Goal: Complete application form: Complete application form

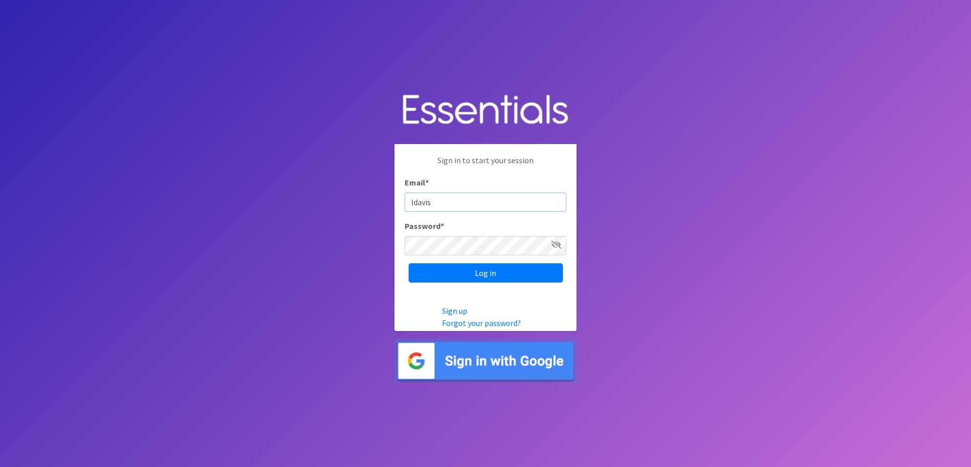
type input "Ldavis@daytonlife.org"
click at [494, 278] on input "Log in" at bounding box center [486, 272] width 154 height 19
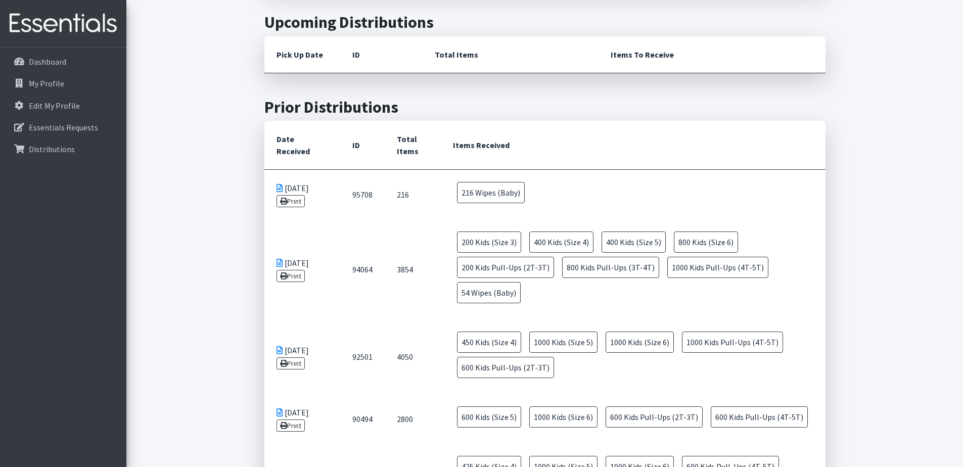
scroll to position [144, 0]
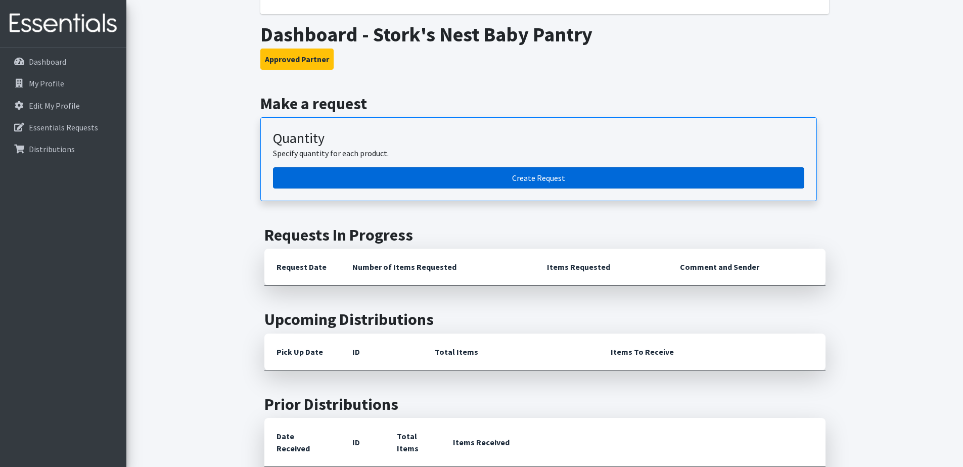
click at [552, 179] on link "Create Request" at bounding box center [538, 177] width 531 height 21
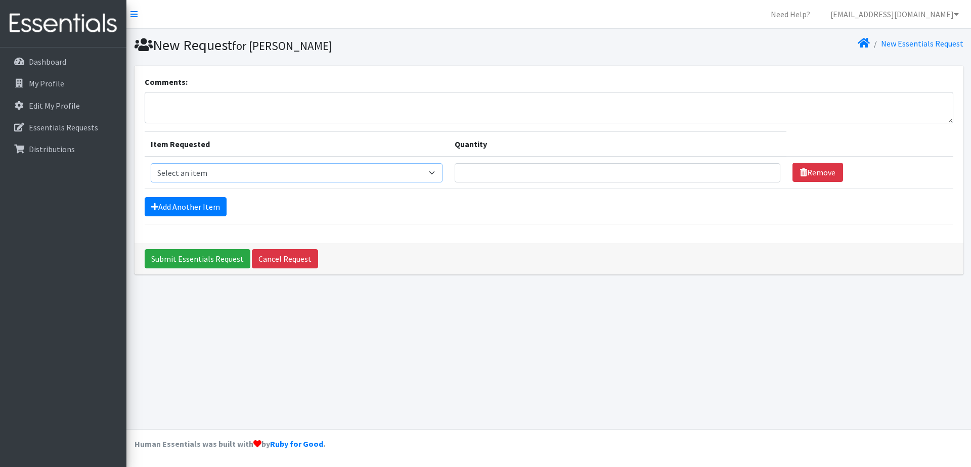
select select "15051"
click at [549, 170] on input "Quantity" at bounding box center [618, 172] width 326 height 19
click at [289, 261] on link "Cancel Request" at bounding box center [285, 258] width 66 height 19
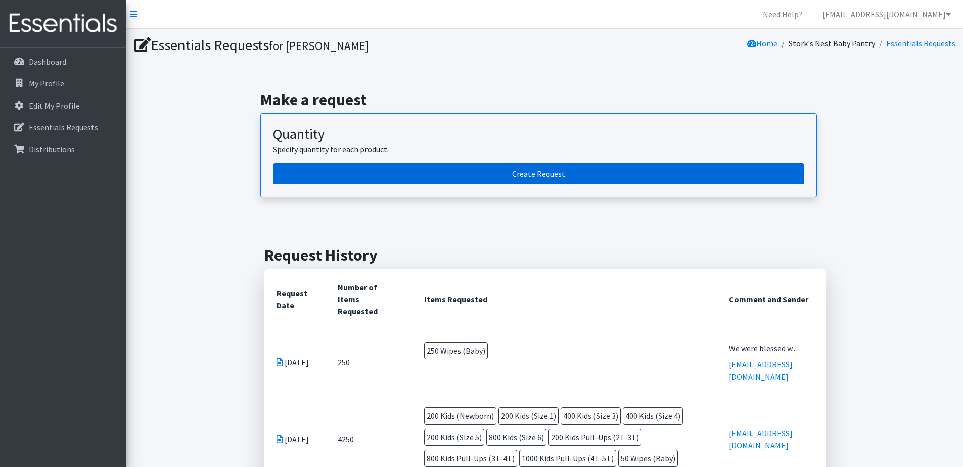
click at [555, 175] on link "Create Request" at bounding box center [538, 173] width 531 height 21
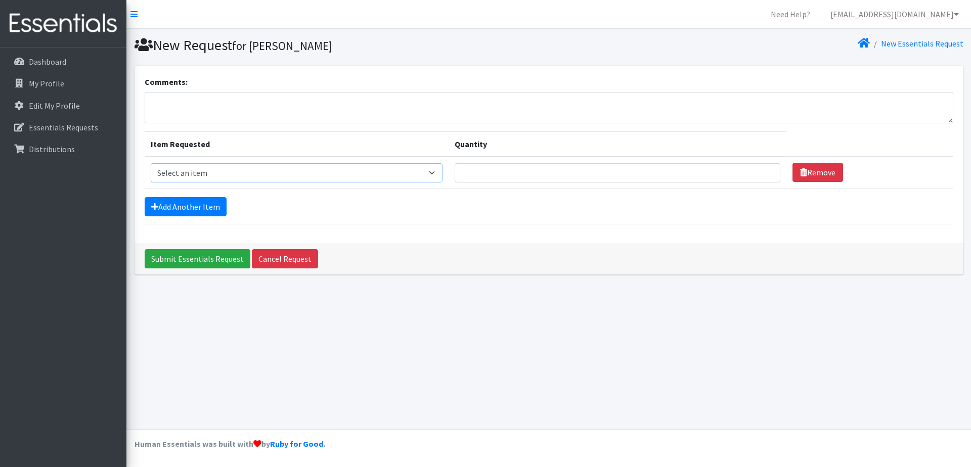
select select "15051"
click at [492, 173] on input "Quantity" at bounding box center [618, 172] width 326 height 19
type input "200"
click at [195, 203] on link "Add Another Item" at bounding box center [186, 206] width 82 height 19
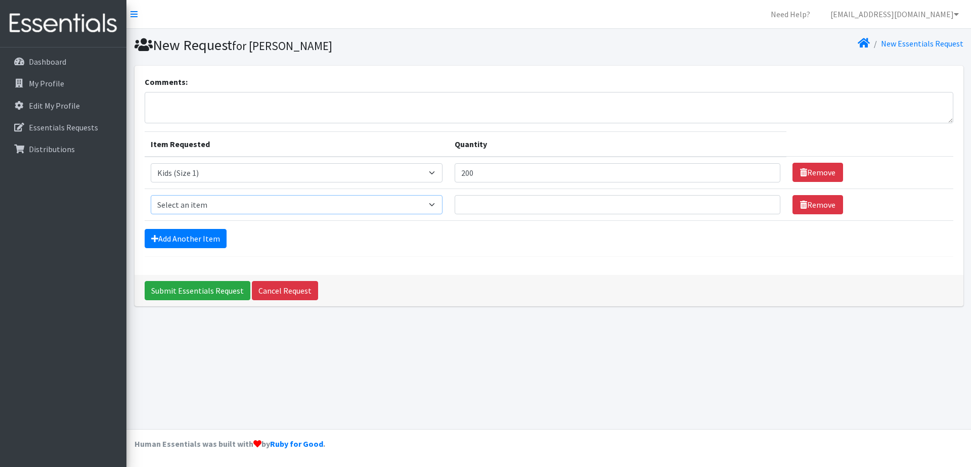
select select "15043"
click at [521, 206] on input "Quantity" at bounding box center [618, 204] width 326 height 19
type input "36"
click at [216, 239] on link "Add Another Item" at bounding box center [186, 238] width 82 height 19
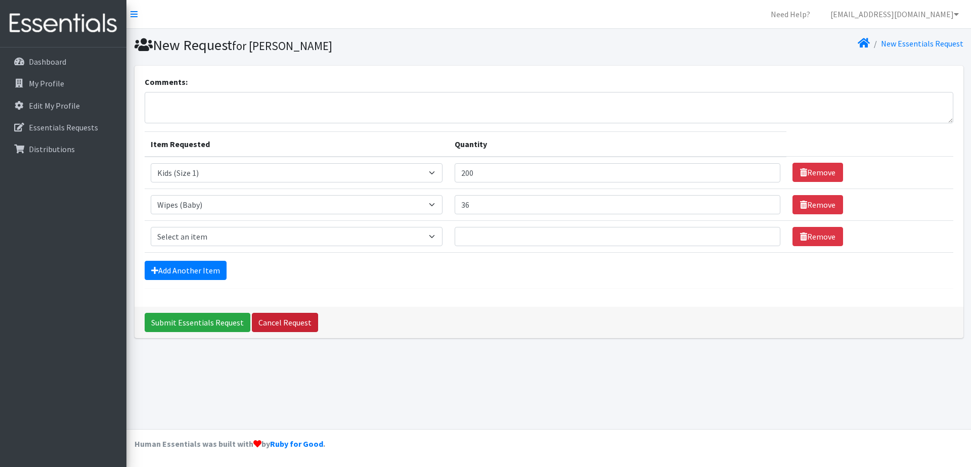
click at [278, 322] on link "Cancel Request" at bounding box center [285, 322] width 66 height 19
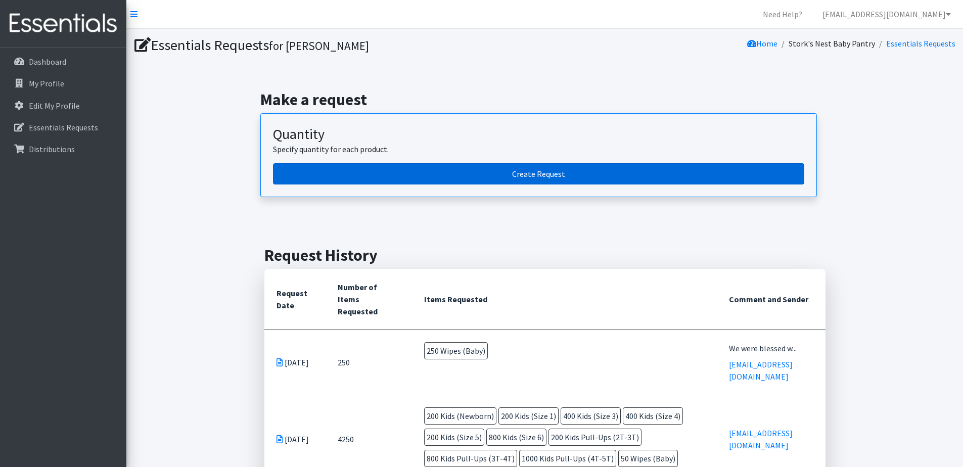
click at [540, 171] on link "Create Request" at bounding box center [538, 173] width 531 height 21
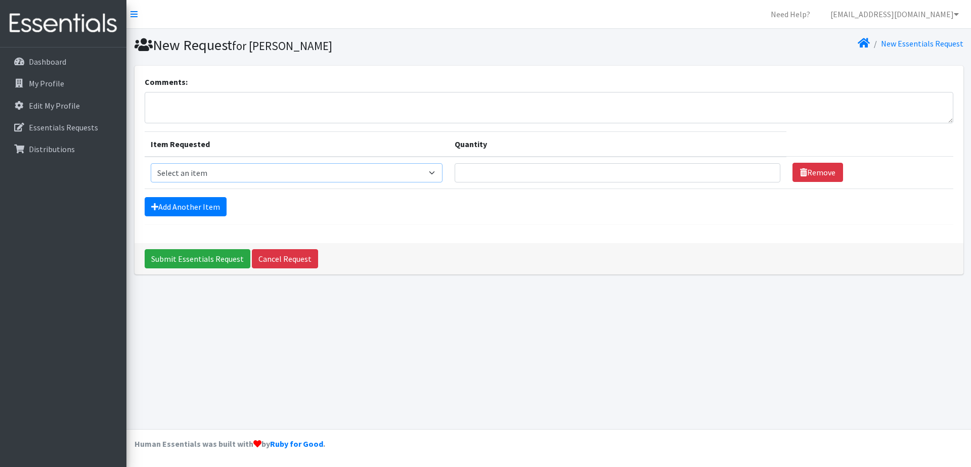
select select "15043"
click at [727, 175] on input "Quantity" at bounding box center [618, 172] width 326 height 19
type input "36"
click at [211, 205] on link "Add Another Item" at bounding box center [186, 206] width 82 height 19
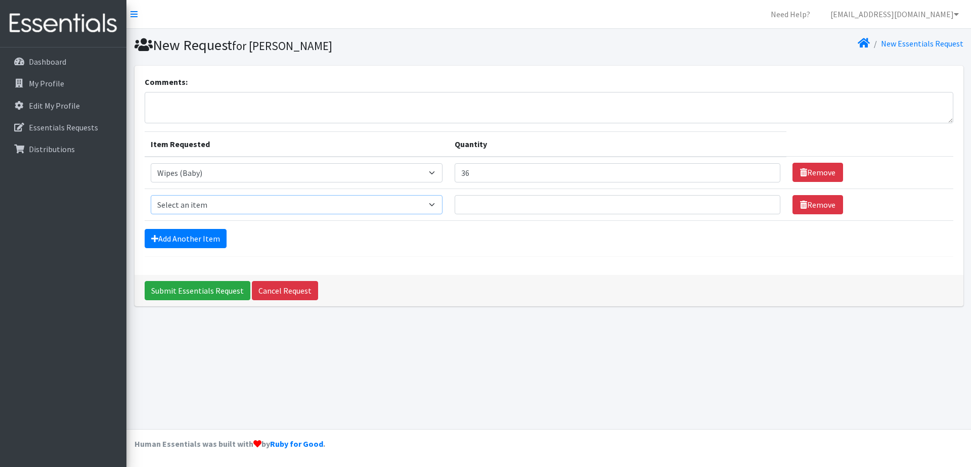
select select "15051"
click at [552, 205] on input "Quantity" at bounding box center [618, 204] width 326 height 19
type input "400"
click at [185, 240] on link "Add Another Item" at bounding box center [186, 238] width 82 height 19
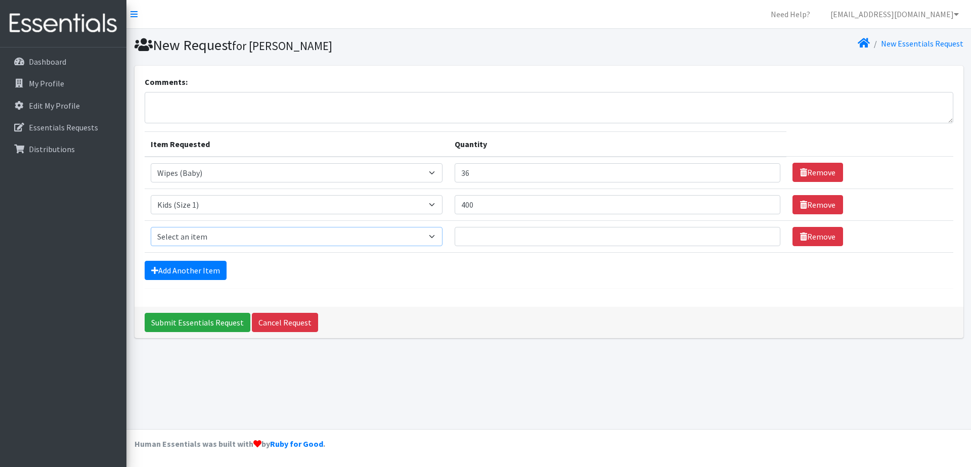
select select "15038"
click at [521, 234] on input "Quantity" at bounding box center [618, 236] width 326 height 19
type input "800"
click at [190, 267] on link "Add Another Item" at bounding box center [186, 270] width 82 height 19
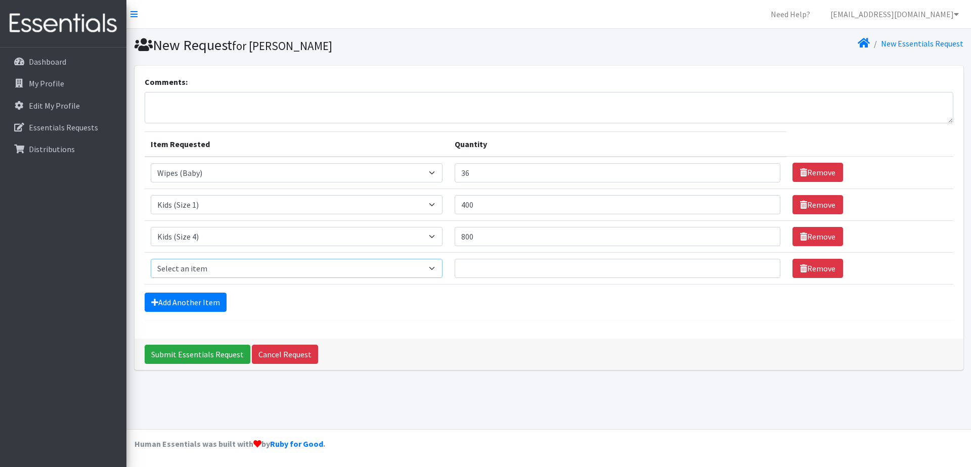
select select "15044"
click at [502, 264] on input "Quantity" at bounding box center [618, 268] width 326 height 19
type input "400"
click at [186, 301] on link "Add Another Item" at bounding box center [186, 302] width 82 height 19
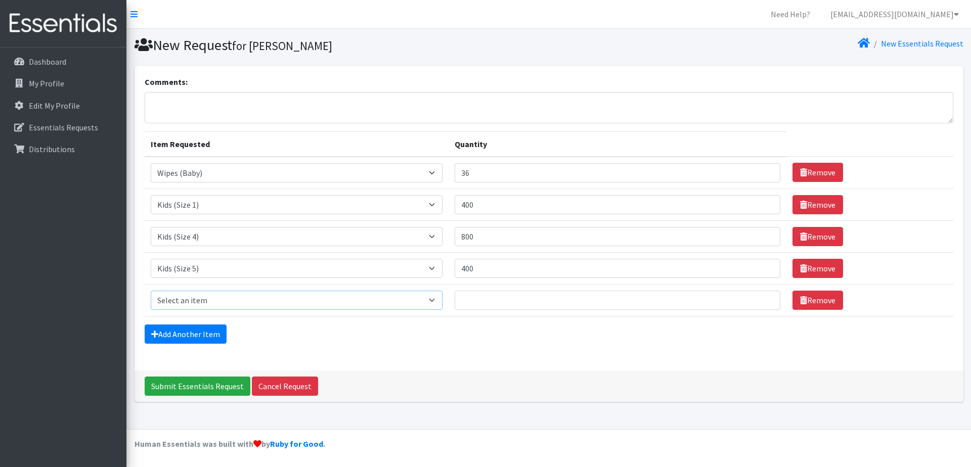
select select "15071"
click at [506, 301] on input "Quantity" at bounding box center [618, 300] width 326 height 19
type input "800"
click at [207, 334] on link "Add Another Item" at bounding box center [186, 334] width 82 height 19
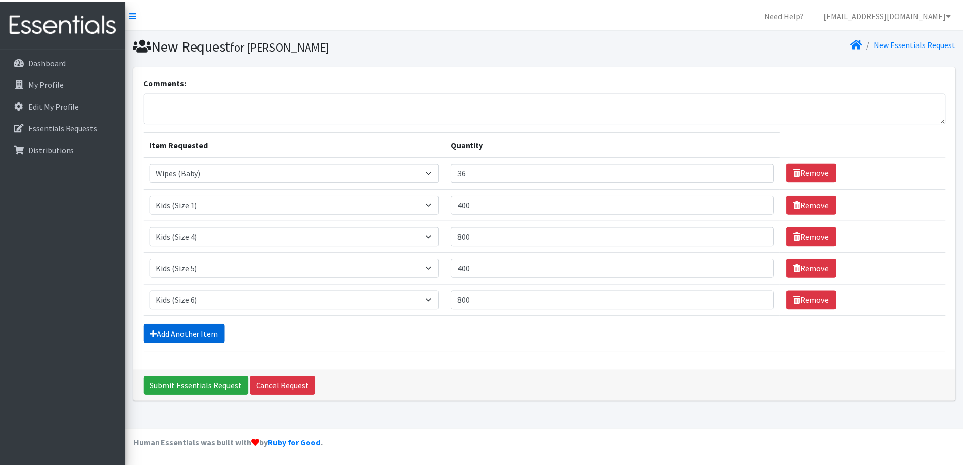
scroll to position [12, 0]
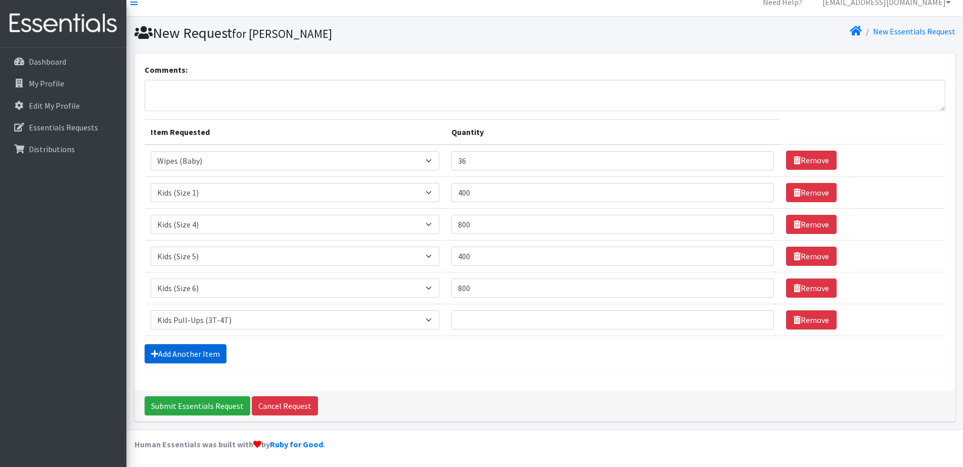
click at [209, 355] on link "Add Another Item" at bounding box center [186, 353] width 82 height 19
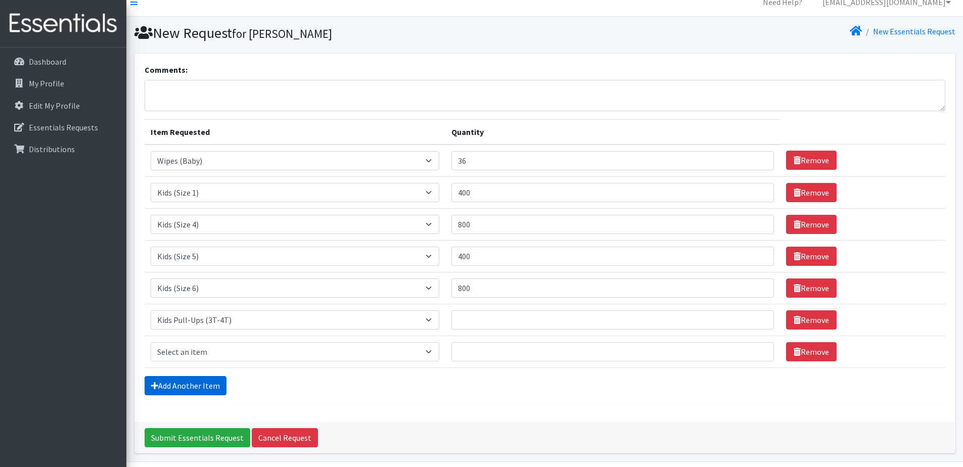
scroll to position [44, 0]
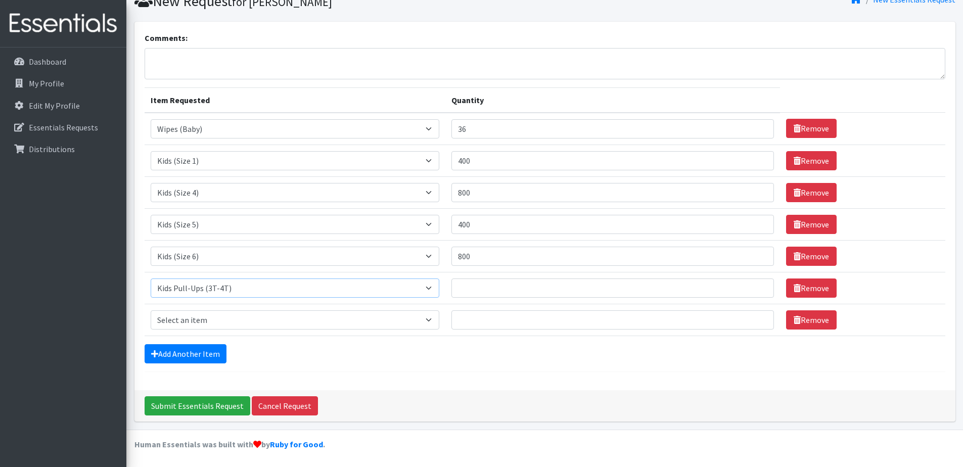
select select "15074"
click at [489, 290] on input "Quantity" at bounding box center [613, 288] width 323 height 19
type input "200"
click at [495, 374] on div "Comments: Item Requested Quantity Item Requested Select an item 1 month period …" at bounding box center [544, 206] width 821 height 369
click at [440, 345] on div "Add Another Item" at bounding box center [545, 353] width 801 height 19
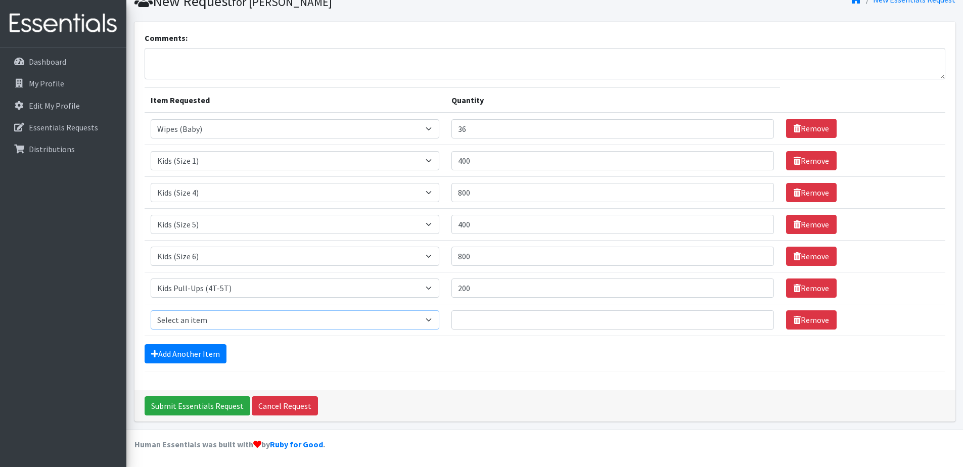
select select "15045"
click at [489, 319] on input "Quantity" at bounding box center [613, 319] width 323 height 19
type input "400"
click at [207, 353] on link "Add Another Item" at bounding box center [186, 353] width 82 height 19
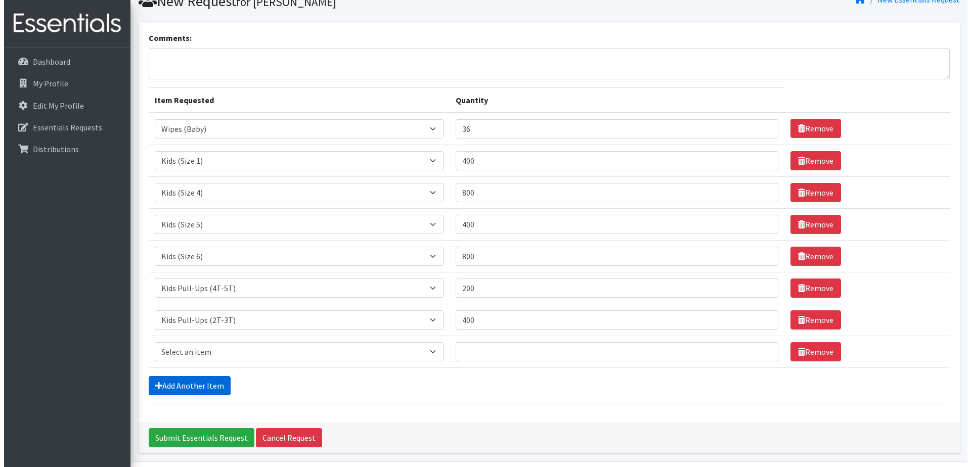
scroll to position [76, 0]
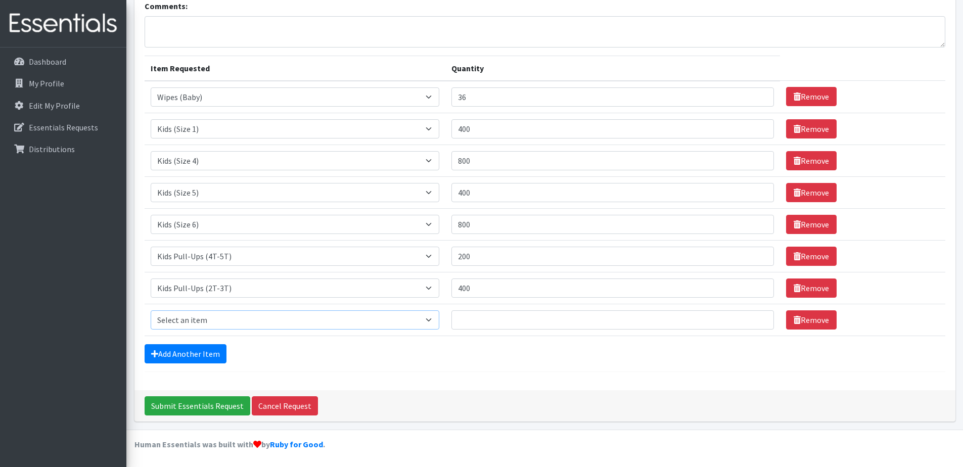
select select "15040"
click at [478, 320] on input "Quantity" at bounding box center [613, 319] width 323 height 19
type input "400"
click at [507, 380] on div "Comments: Item Requested Quantity Item Requested Select an item 1 month period …" at bounding box center [544, 190] width 821 height 400
click at [220, 404] on input "Submit Essentials Request" at bounding box center [198, 405] width 106 height 19
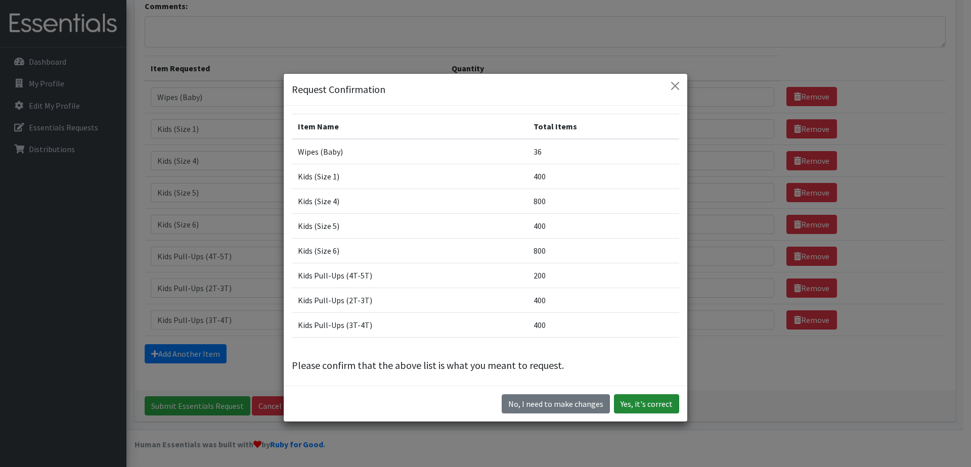
click at [638, 399] on button "Yes, it's correct" at bounding box center [646, 403] width 65 height 19
